Goal: Task Accomplishment & Management: Complete application form

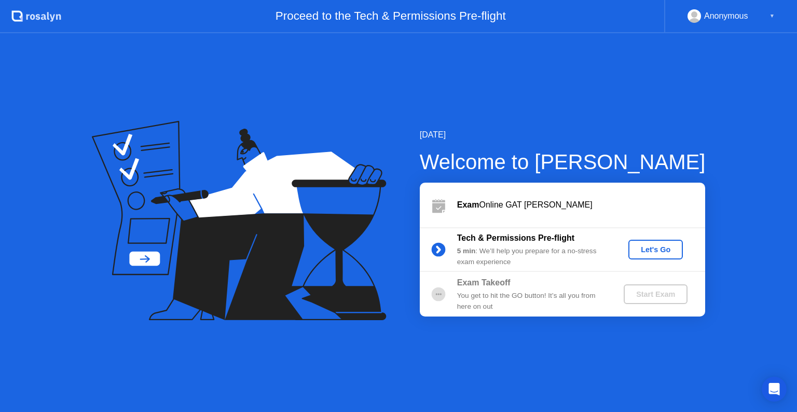
click at [648, 248] on div "Let's Go" at bounding box center [656, 250] width 46 height 8
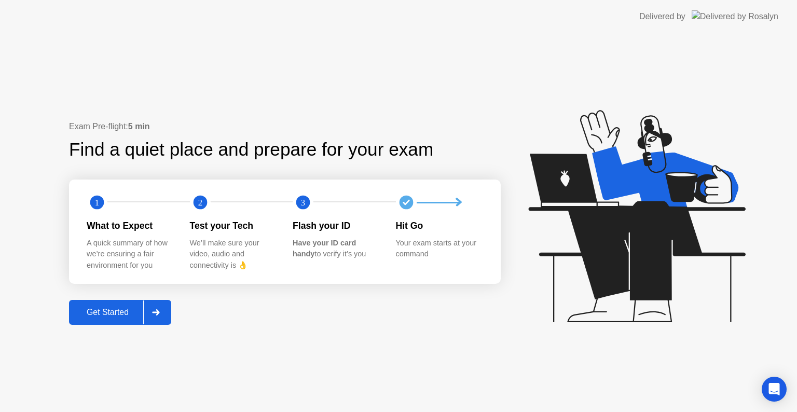
click at [154, 314] on icon at bounding box center [156, 312] width 8 height 6
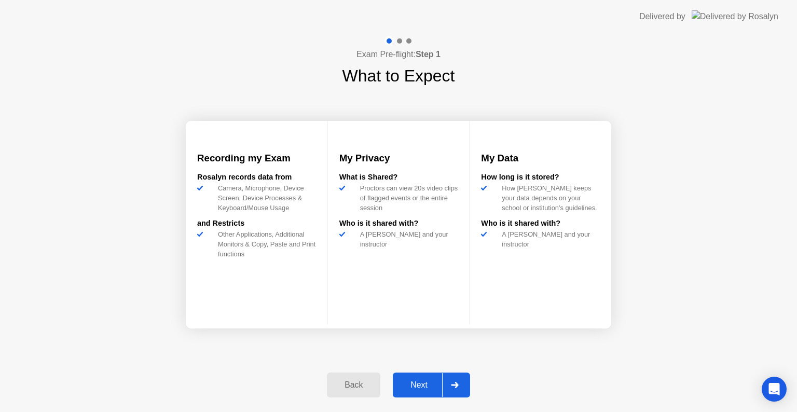
click at [452, 386] on icon at bounding box center [455, 385] width 8 height 6
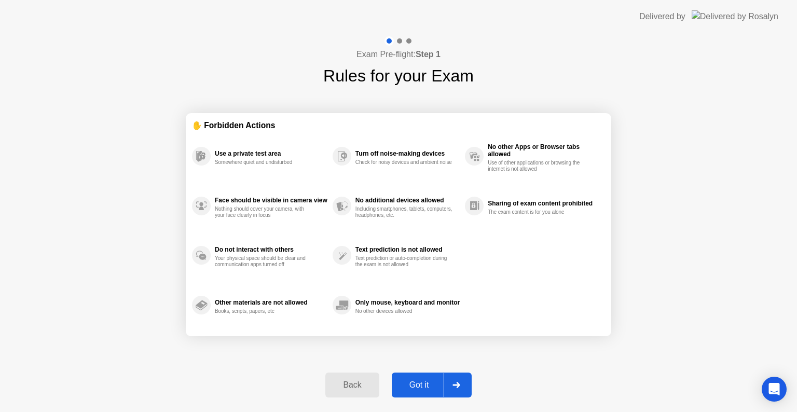
click at [452, 386] on div at bounding box center [456, 385] width 25 height 24
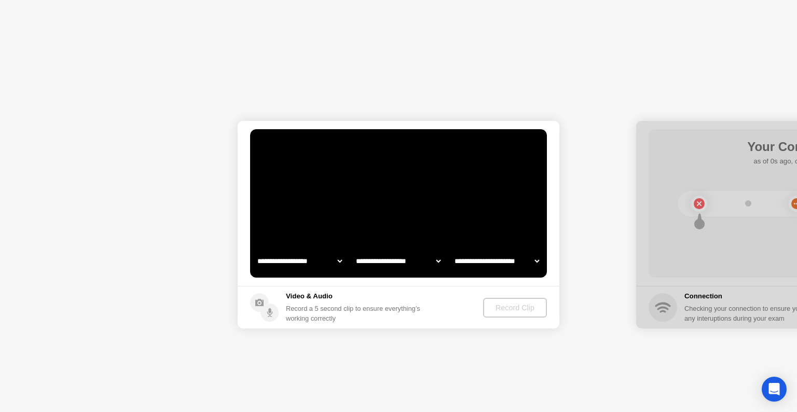
select select "**********"
select select "*******"
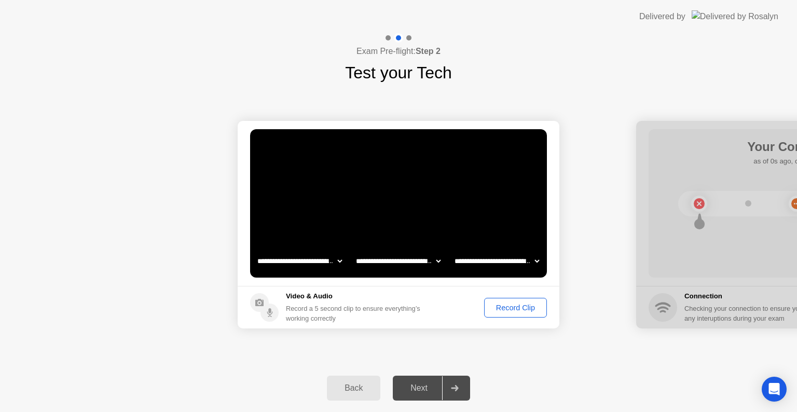
click at [521, 306] on div "Record Clip" at bounding box center [516, 308] width 56 height 8
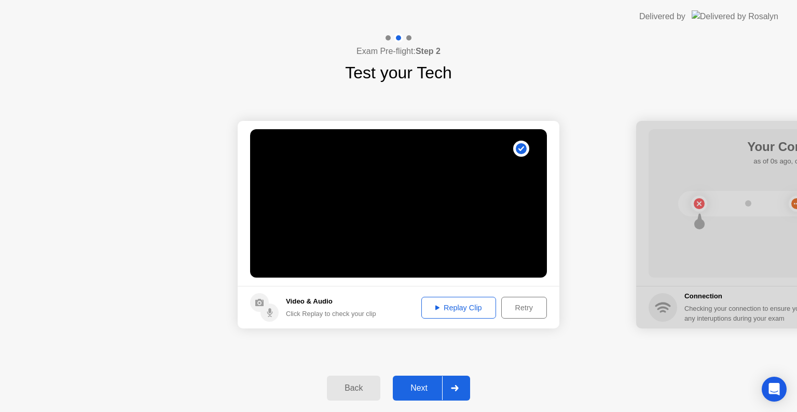
click at [468, 309] on div "Replay Clip" at bounding box center [458, 308] width 67 height 8
click at [440, 304] on div "Replay Clip" at bounding box center [458, 308] width 67 height 8
click at [455, 391] on div at bounding box center [454, 388] width 25 height 24
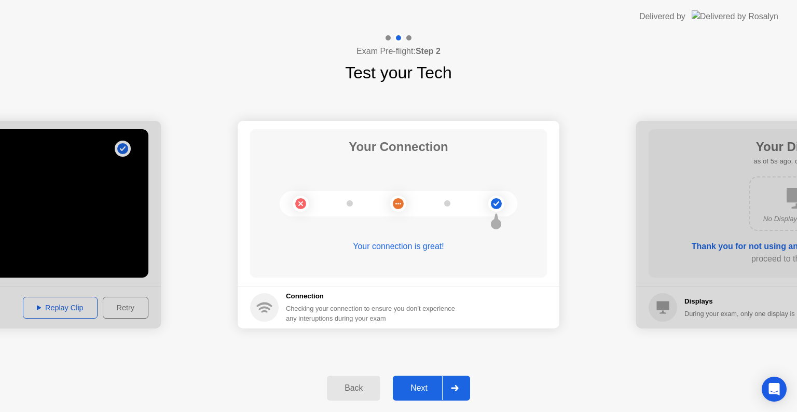
click at [455, 391] on div at bounding box center [454, 388] width 25 height 24
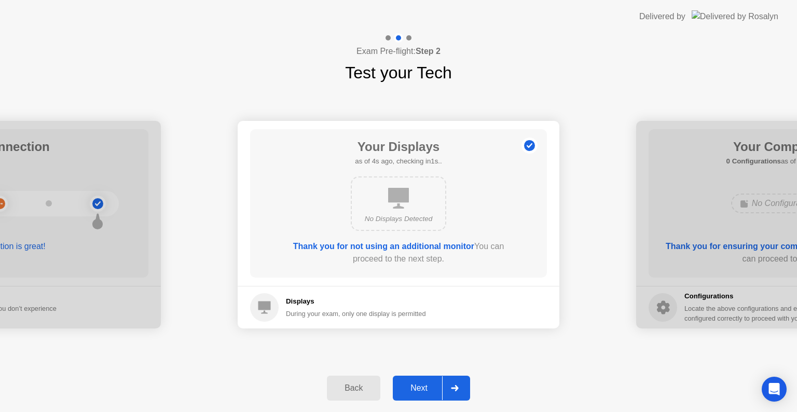
click at [455, 391] on div at bounding box center [454, 388] width 25 height 24
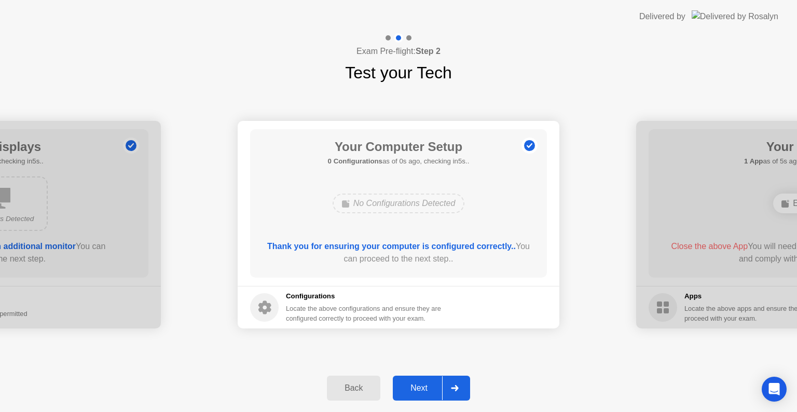
click at [455, 391] on div at bounding box center [454, 388] width 25 height 24
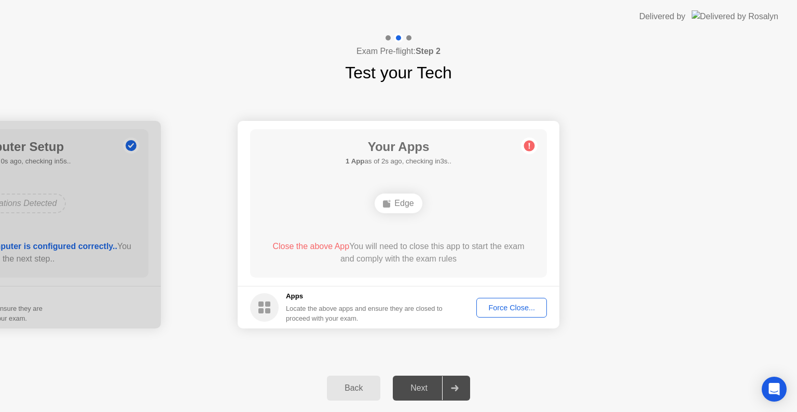
click at [415, 208] on div "Edge" at bounding box center [398, 204] width 47 height 20
click at [494, 310] on div "Force Close..." at bounding box center [511, 308] width 63 height 8
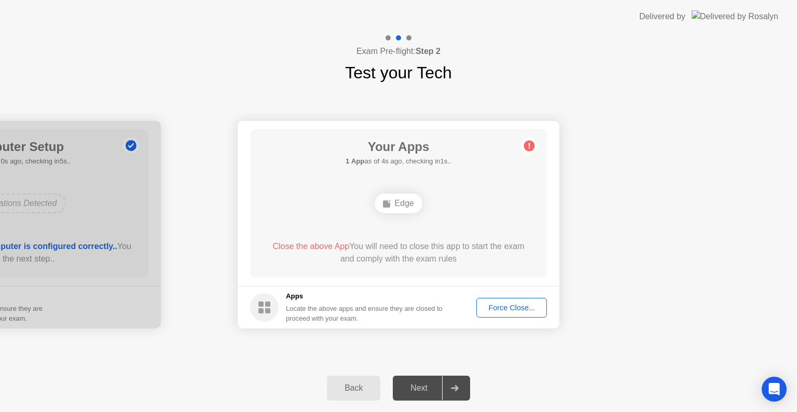
click at [527, 304] on div "Force Close..." at bounding box center [511, 308] width 63 height 8
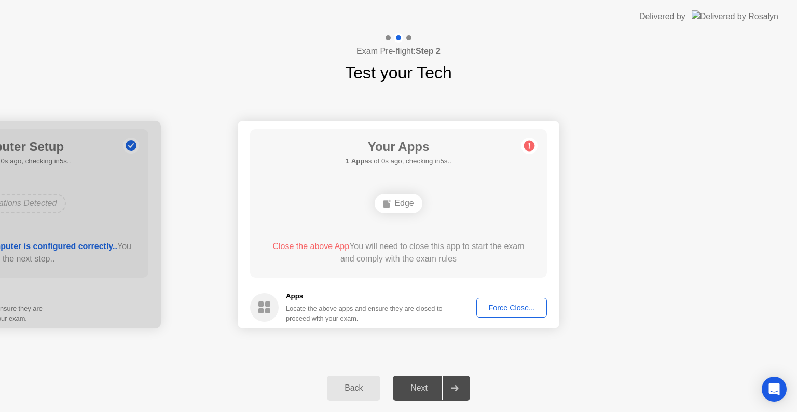
click at [497, 311] on div "Force Close..." at bounding box center [511, 308] width 63 height 8
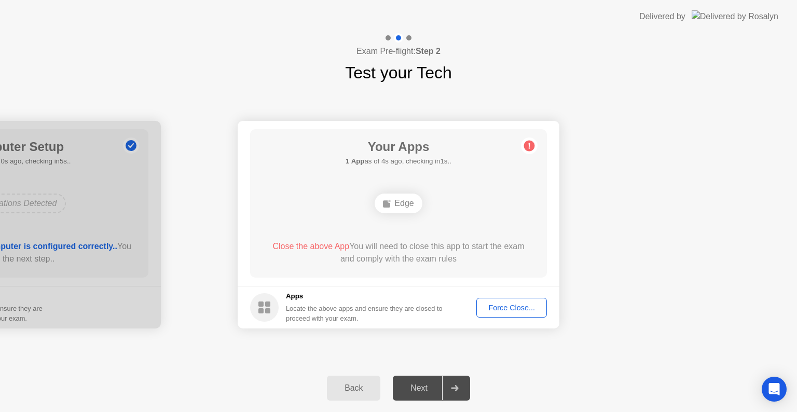
click at [398, 203] on div "Edge" at bounding box center [398, 204] width 47 height 20
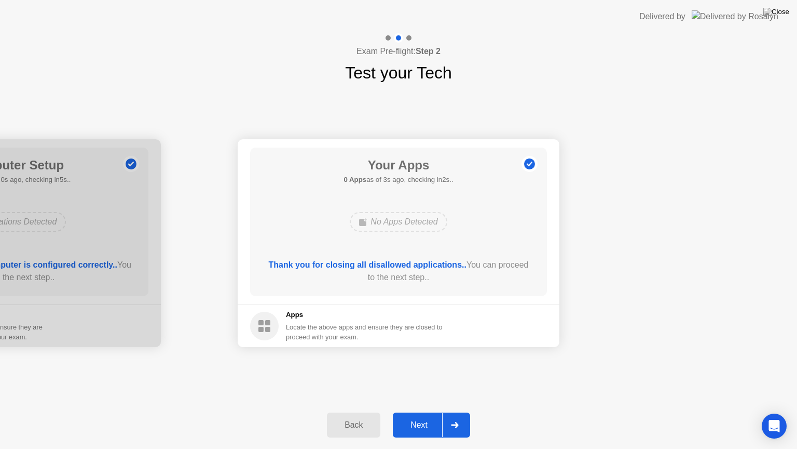
click at [459, 412] on div at bounding box center [454, 425] width 25 height 24
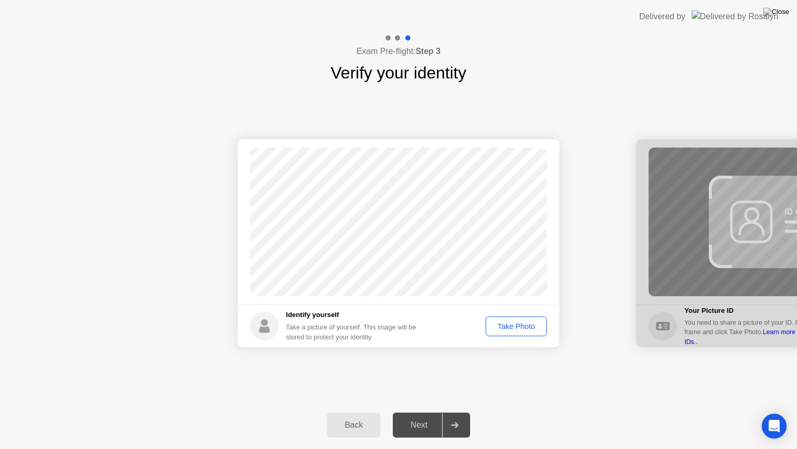
click at [521, 323] on div "Take Photo" at bounding box center [517, 326] width 54 height 8
click at [454, 412] on div at bounding box center [454, 425] width 25 height 24
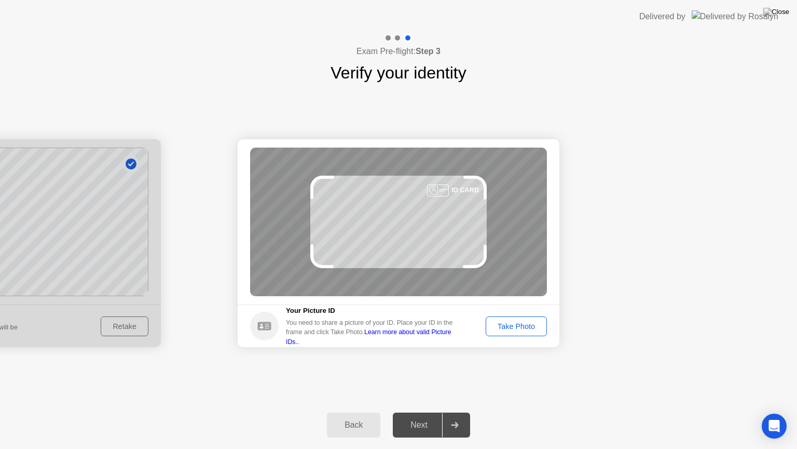
click at [532, 322] on div "Take Photo" at bounding box center [517, 326] width 54 height 8
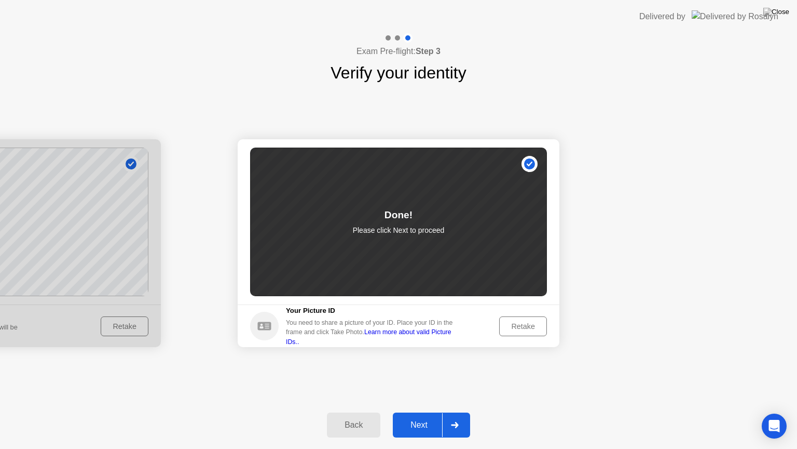
click at [454, 412] on icon at bounding box center [455, 425] width 8 height 6
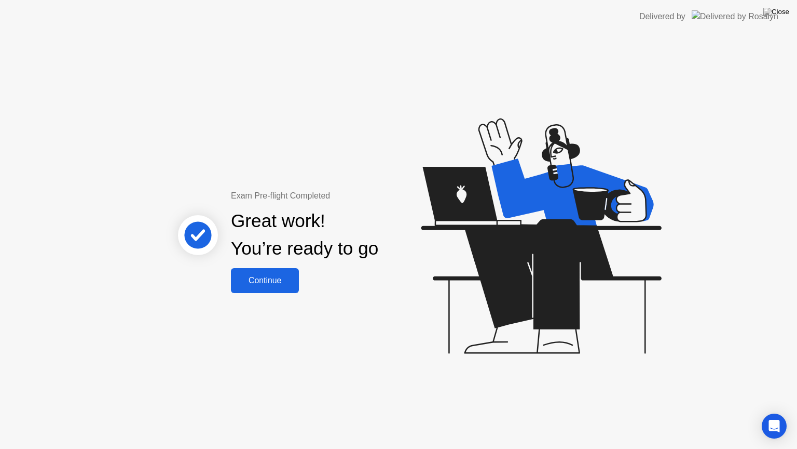
click at [275, 282] on div "Continue" at bounding box center [265, 280] width 62 height 9
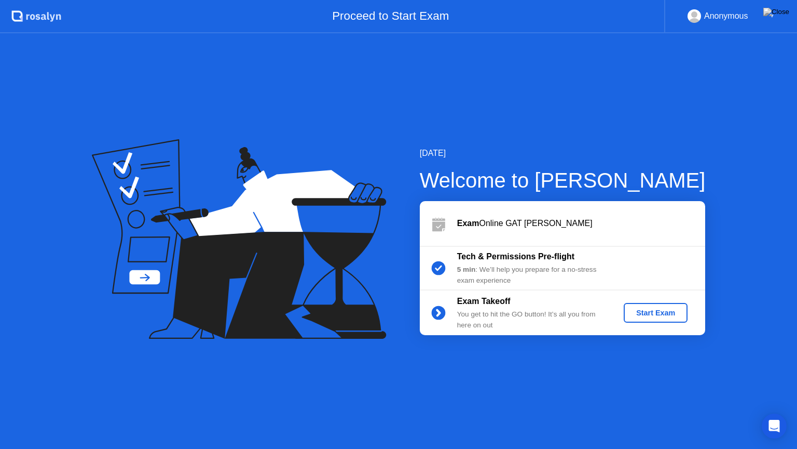
click at [642, 316] on div "Start Exam" at bounding box center [656, 312] width 56 height 8
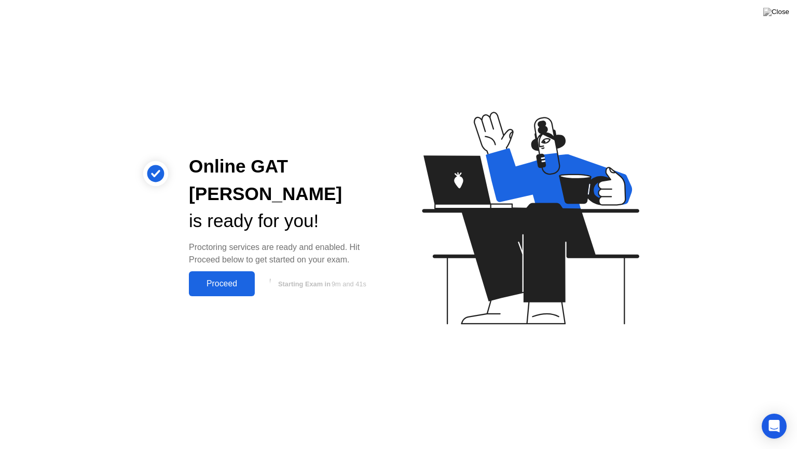
click at [213, 278] on button "Proceed" at bounding box center [222, 283] width 66 height 25
